Goal: Task Accomplishment & Management: Use online tool/utility

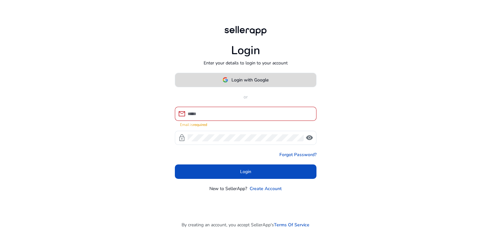
click at [262, 83] on span "Login with Google" at bounding box center [250, 79] width 37 height 7
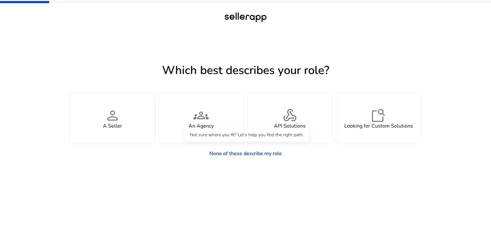
click at [267, 153] on link "None of these describe my role" at bounding box center [245, 153] width 83 height 13
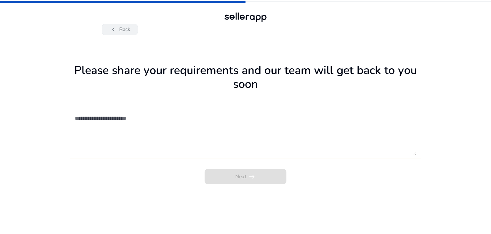
click at [122, 30] on button "chevron_left Back" at bounding box center [120, 30] width 36 height 12
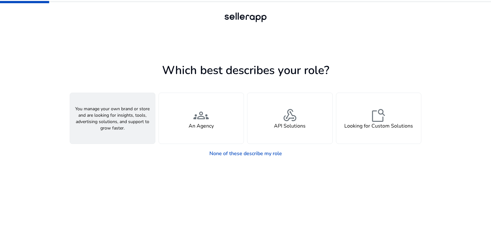
click at [116, 121] on span "person" at bounding box center [112, 114] width 15 height 15
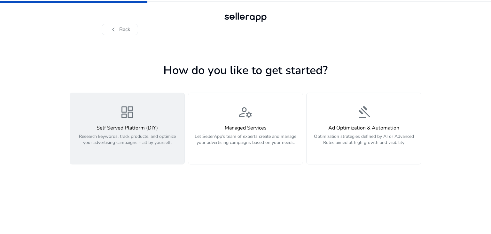
click at [124, 130] on h4 "Self Served Platform (DIY)" at bounding box center [127, 128] width 107 height 6
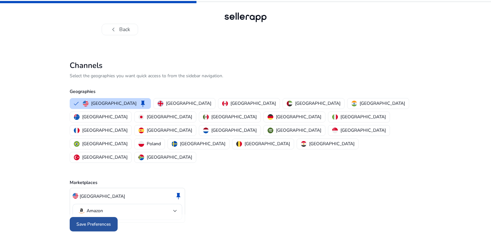
click at [108, 216] on span at bounding box center [94, 223] width 48 height 15
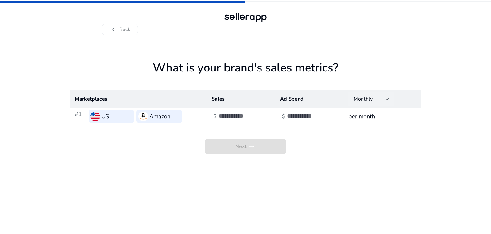
click at [375, 100] on div "Monthly" at bounding box center [370, 98] width 32 height 7
click at [375, 100] on div at bounding box center [245, 117] width 491 height 234
click at [301, 117] on input "number" at bounding box center [308, 115] width 43 height 7
type input "*"
click at [244, 115] on input "number" at bounding box center [240, 115] width 43 height 7
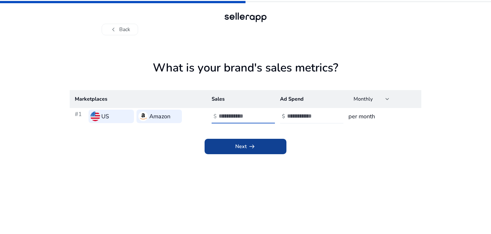
type input "**"
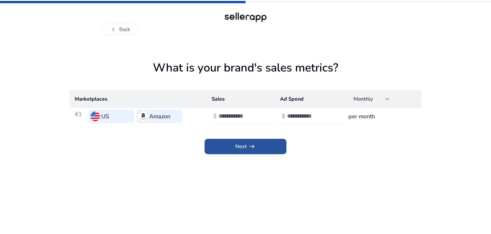
click at [227, 147] on span at bounding box center [246, 146] width 82 height 15
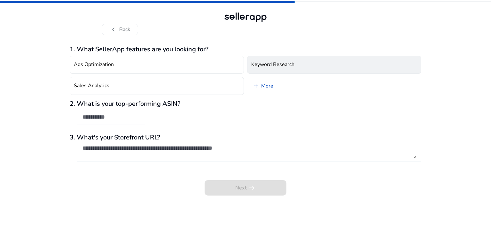
click at [262, 66] on h4 "Keyword Research" at bounding box center [272, 64] width 43 height 6
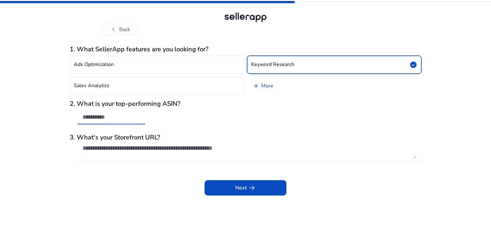
click at [118, 117] on input "text" at bounding box center [112, 116] width 58 height 7
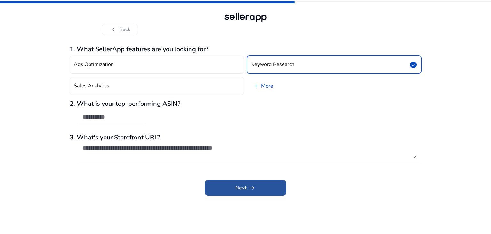
click at [225, 186] on span at bounding box center [246, 187] width 82 height 15
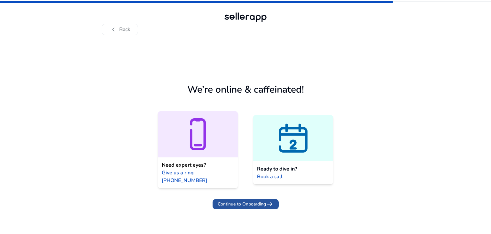
click at [235, 200] on span "Continue to Onboarding" at bounding box center [242, 203] width 48 height 7
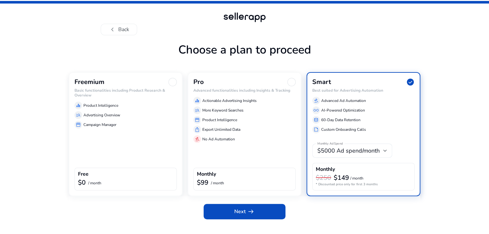
click at [440, 55] on div "chevron_left Back Choose a plan to proceed Freemium Basic functionalities inclu…" at bounding box center [244, 117] width 489 height 234
click at [164, 86] on div "Freemium" at bounding box center [126, 82] width 102 height 8
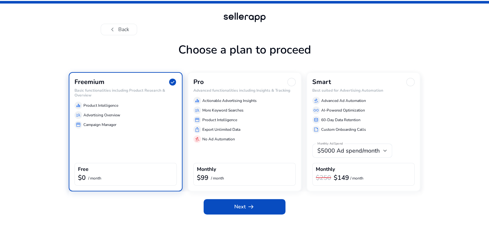
scroll to position [6, 0]
click at [226, 214] on span at bounding box center [245, 206] width 82 height 15
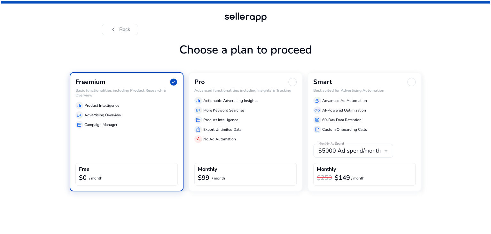
scroll to position [0, 0]
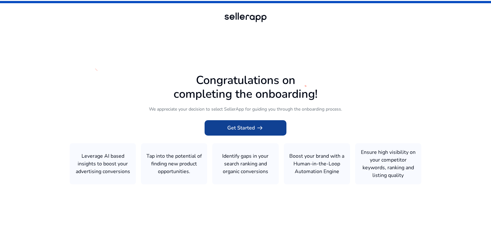
click at [269, 127] on span at bounding box center [246, 127] width 82 height 15
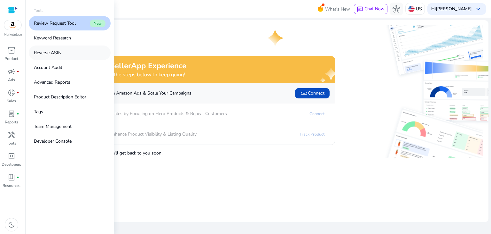
click at [72, 52] on link "Reverse ASIN" at bounding box center [70, 52] width 82 height 14
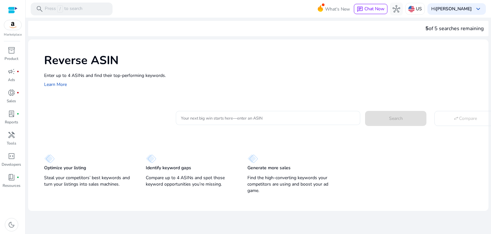
click at [275, 114] on div at bounding box center [268, 118] width 174 height 14
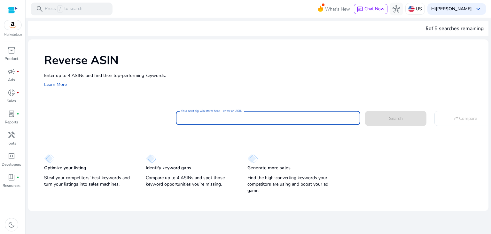
paste input "**********"
type input "**********"
click at [397, 120] on span "Search" at bounding box center [396, 118] width 14 height 7
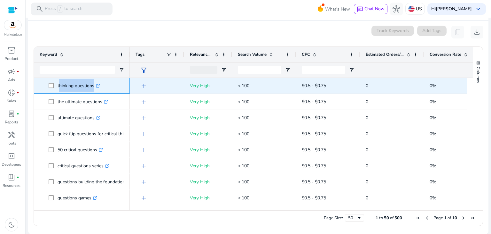
drag, startPoint x: 92, startPoint y: 85, endPoint x: 58, endPoint y: 88, distance: 35.0
click at [58, 88] on p "thinking questions .st0{fill:#2c8af8}" at bounding box center [79, 85] width 43 height 13
copy p "thinking question"
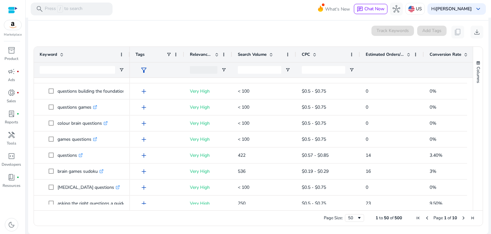
scroll to position [94, 0]
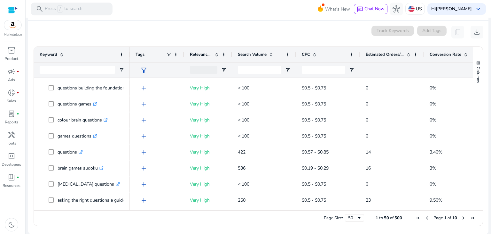
click at [272, 53] on span at bounding box center [271, 54] width 5 height 5
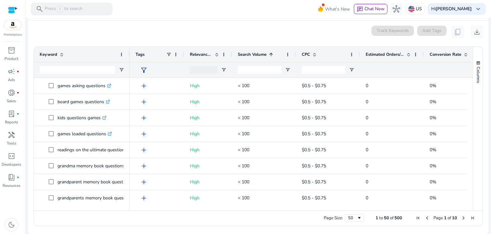
scroll to position [495, 0]
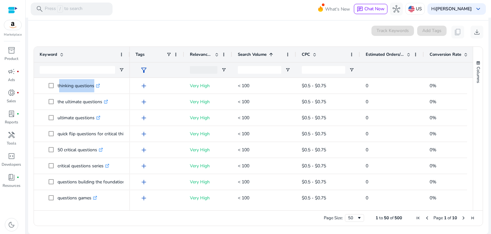
click at [271, 53] on span at bounding box center [271, 54] width 5 height 5
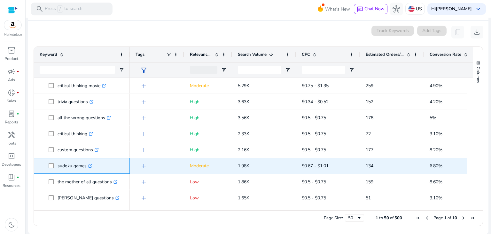
drag, startPoint x: 86, startPoint y: 164, endPoint x: 58, endPoint y: 167, distance: 28.4
click at [58, 167] on p "sudoku games .st0{fill:#2c8af8}" at bounding box center [75, 165] width 35 height 13
copy p "sudoku games"
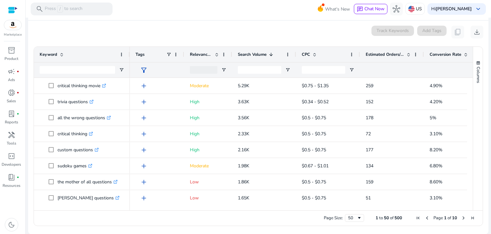
click at [125, 31] on div "0 keyword(s) selected Track Keywords Add Tags content_copy download" at bounding box center [258, 32] width 450 height 13
click at [465, 52] on span at bounding box center [465, 54] width 5 height 5
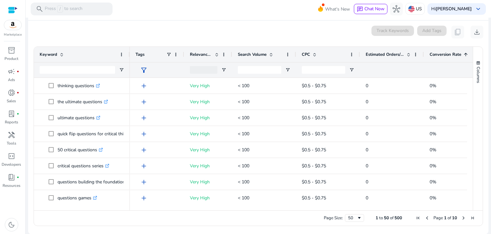
click at [465, 52] on span at bounding box center [465, 54] width 5 height 5
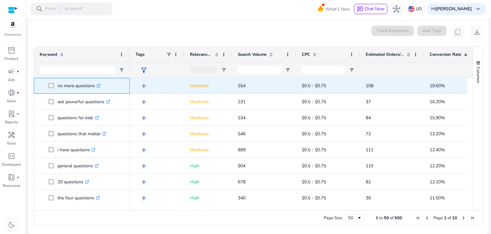
drag, startPoint x: 93, startPoint y: 84, endPoint x: 58, endPoint y: 91, distance: 36.1
click at [58, 91] on p "no more questions .st0{fill:#2c8af8}" at bounding box center [79, 85] width 43 height 13
copy p "no more questions"
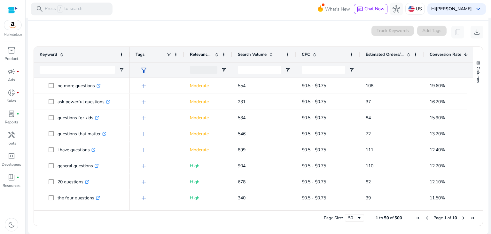
click at [161, 28] on div "0 keyword(s) selected Track Keywords Add Tags content_copy download" at bounding box center [258, 32] width 450 height 13
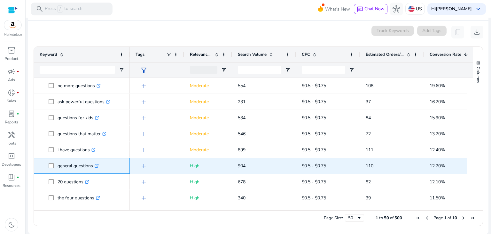
drag, startPoint x: 93, startPoint y: 166, endPoint x: 57, endPoint y: 168, distance: 35.9
click at [58, 168] on p "general questions .st0{fill:#2c8af8}" at bounding box center [78, 165] width 41 height 13
copy p "general questions"
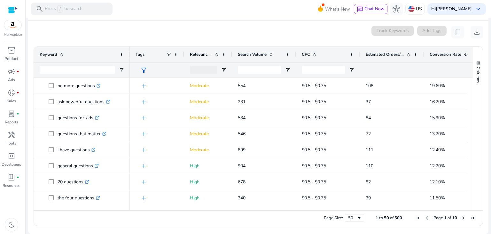
click at [262, 27] on div "0 keyword(s) selected Track Keywords Add Tags content_copy download" at bounding box center [258, 32] width 450 height 13
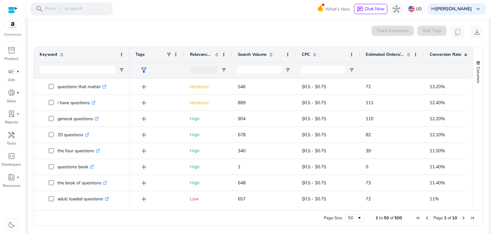
scroll to position [49, 0]
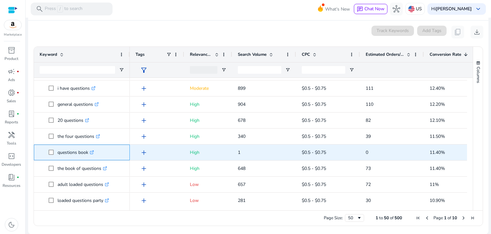
drag, startPoint x: 88, startPoint y: 150, endPoint x: 58, endPoint y: 154, distance: 30.3
click at [58, 154] on p "questions book .st0{fill:#2c8af8}" at bounding box center [76, 152] width 36 height 13
copy p "questions book"
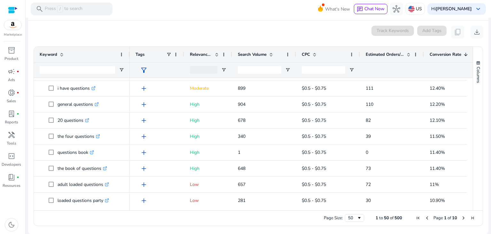
click at [173, 35] on div "0 keyword(s) selected Track Keywords Add Tags content_copy download" at bounding box center [258, 32] width 450 height 13
click at [47, 32] on div "0 keyword(s) selected Track Keywords Add Tags content_copy download" at bounding box center [258, 32] width 450 height 13
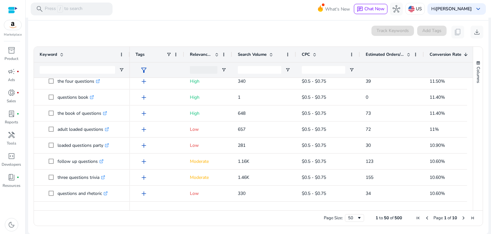
scroll to position [122, 0]
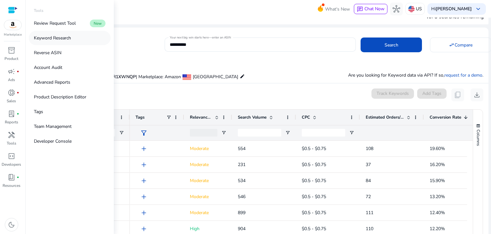
click at [64, 38] on p "Keyword Research" at bounding box center [52, 38] width 37 height 7
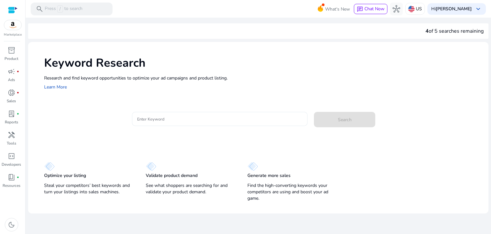
click at [171, 115] on input "Enter Keyword" at bounding box center [220, 118] width 166 height 7
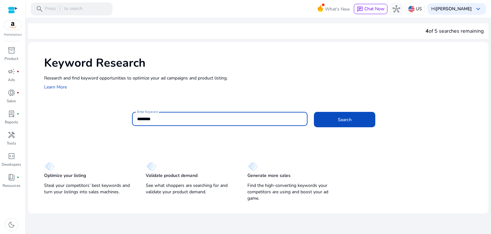
click at [143, 117] on input "*******" at bounding box center [220, 118] width 166 height 7
click at [164, 119] on input "********" at bounding box center [220, 118] width 166 height 7
type input "**********"
click at [314, 112] on button "Search" at bounding box center [344, 119] width 61 height 15
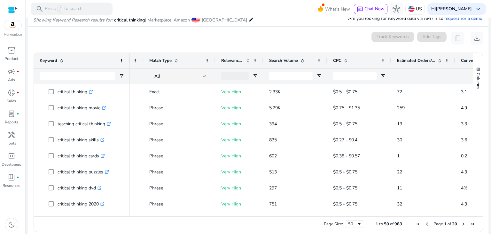
scroll to position [0, 48]
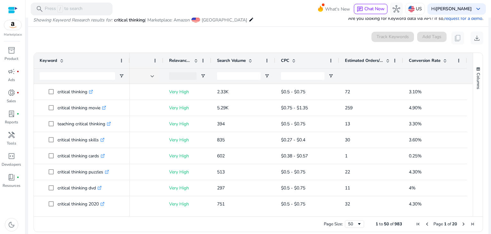
click at [443, 59] on span at bounding box center [445, 60] width 5 height 5
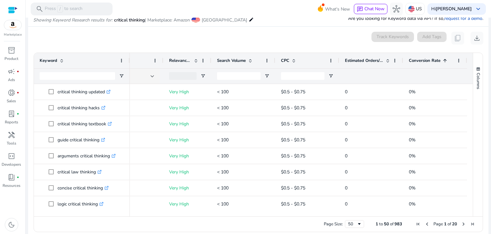
click at [443, 60] on span at bounding box center [445, 60] width 5 height 5
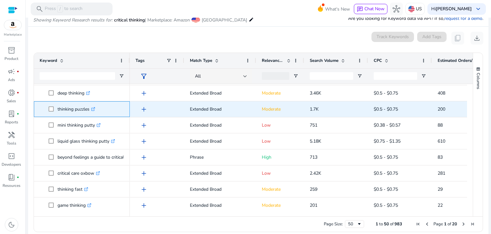
drag, startPoint x: 89, startPoint y: 107, endPoint x: 57, endPoint y: 111, distance: 32.9
click at [57, 111] on span "thinking puzzles .st0{fill:#2c8af8}" at bounding box center [86, 108] width 75 height 13
copy span "thinking puzzles"
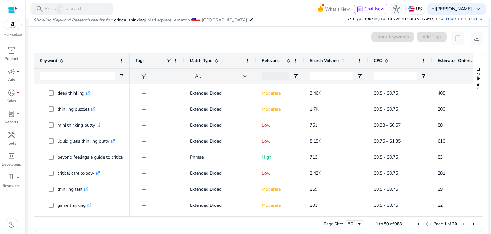
click at [75, 44] on div "0 keyword(s) selected Track Keywords Add Tags content_copy download" at bounding box center [258, 38] width 450 height 13
drag, startPoint x: 471, startPoint y: 183, endPoint x: 469, endPoint y: 187, distance: 3.9
click at [469, 187] on div "Keyword Tags Match Type 1" at bounding box center [258, 134] width 449 height 163
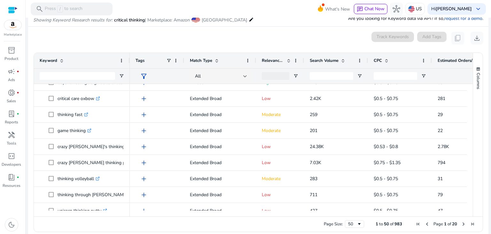
scroll to position [652, 0]
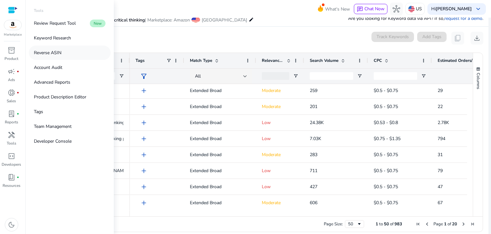
click at [63, 51] on link "Reverse ASIN" at bounding box center [70, 52] width 82 height 14
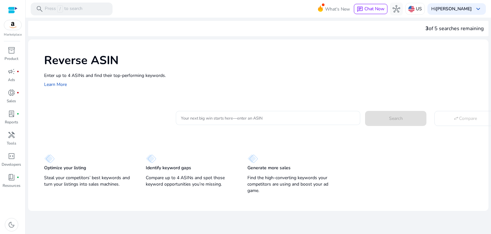
click at [196, 112] on div at bounding box center [268, 118] width 174 height 14
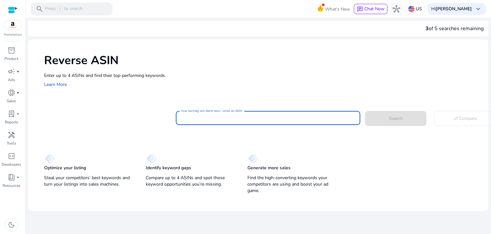
paste input "**********"
type input "**********"
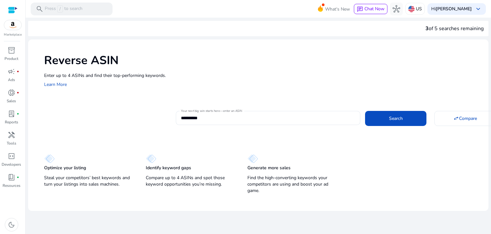
click at [198, 81] on div "Enter up to 4 ASINs and find their top-performing keywords. Learn More" at bounding box center [263, 80] width 438 height 16
click at [380, 113] on span at bounding box center [395, 117] width 61 height 15
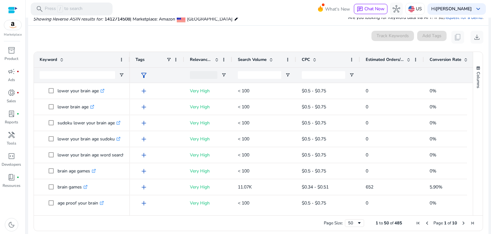
click at [465, 58] on span at bounding box center [465, 59] width 5 height 5
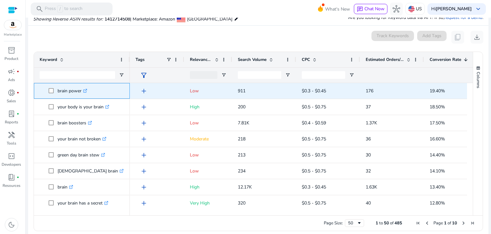
drag, startPoint x: 81, startPoint y: 90, endPoint x: 57, endPoint y: 95, distance: 24.5
click at [57, 95] on span "brain power .st0{fill:#2c8af8}" at bounding box center [86, 90] width 75 height 13
copy span "brain power"
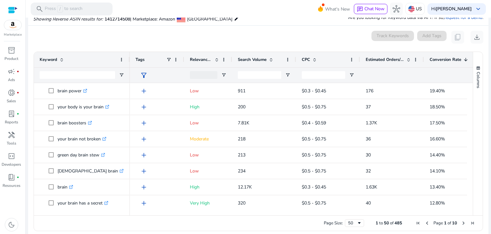
click at [308, 42] on div "0 keyword(s) selected Track Keywords Add Tags content_copy download" at bounding box center [258, 37] width 450 height 13
drag, startPoint x: 471, startPoint y: 92, endPoint x: 470, endPoint y: 96, distance: 4.0
click at [470, 96] on div "Keyword Tags Relevance Score CPC" at bounding box center [258, 133] width 449 height 163
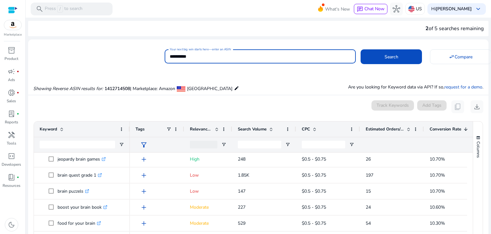
click at [207, 58] on input "**********" at bounding box center [260, 56] width 181 height 7
paste input
type input "**********"
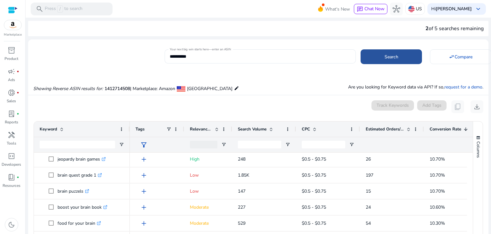
click at [367, 54] on span at bounding box center [391, 56] width 61 height 15
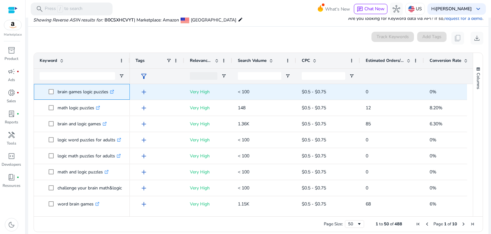
drag, startPoint x: 58, startPoint y: 90, endPoint x: 109, endPoint y: 91, distance: 51.2
click at [109, 91] on p "brain games logic puzzles .st0{fill:#2c8af8}" at bounding box center [86, 91] width 57 height 13
copy p "brain games logic puzzles"
